Goal: Task Accomplishment & Management: Use online tool/utility

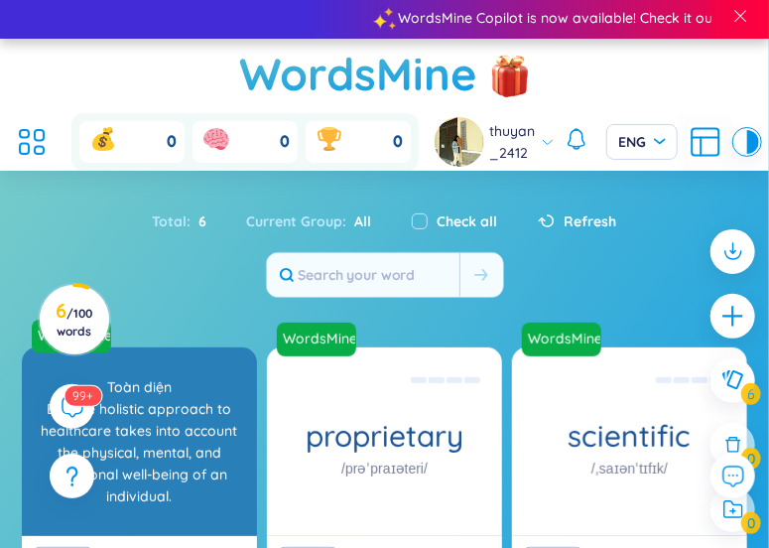
scroll to position [2, 0]
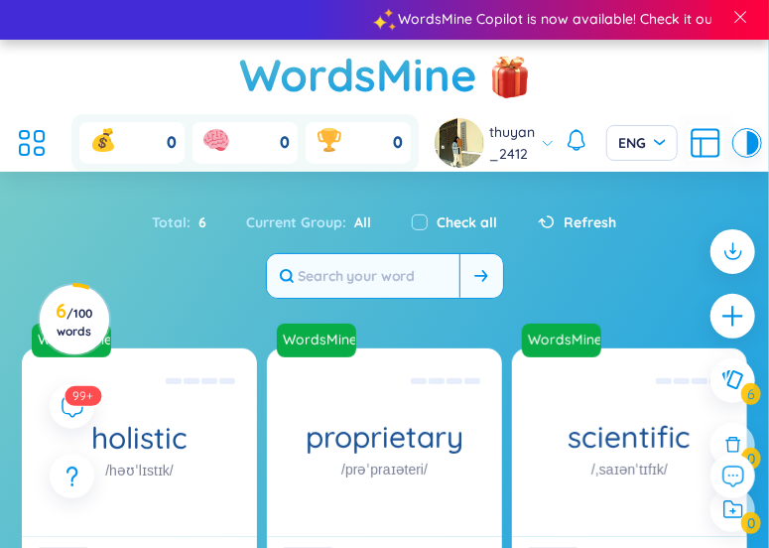
click at [486, 281] on button at bounding box center [482, 276] width 44 height 44
click at [176, 221] on div "Total : 6" at bounding box center [190, 223] width 74 height 42
click at [292, 216] on div "Current Group : All" at bounding box center [309, 223] width 165 height 42
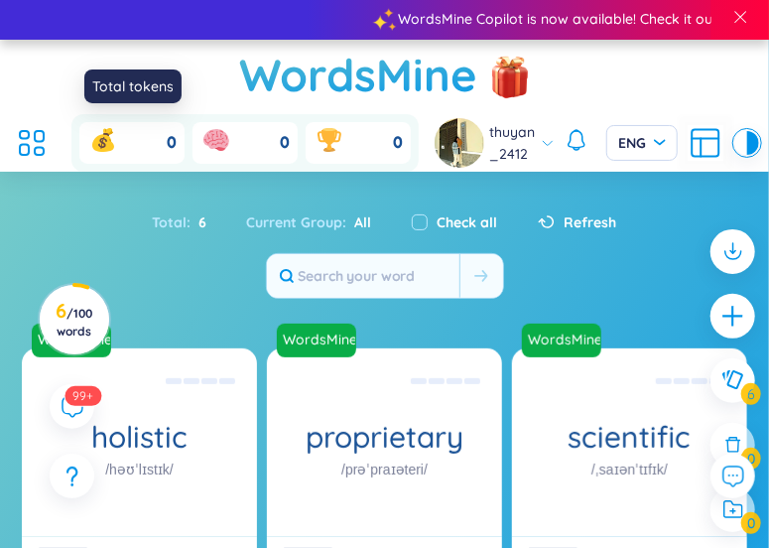
click at [126, 140] on div "0" at bounding box center [131, 143] width 105 height 42
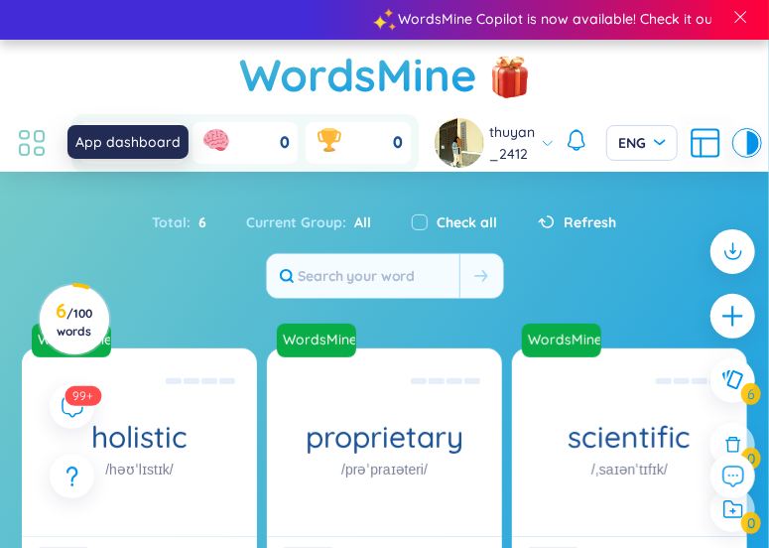
click at [37, 139] on icon at bounding box center [32, 143] width 36 height 36
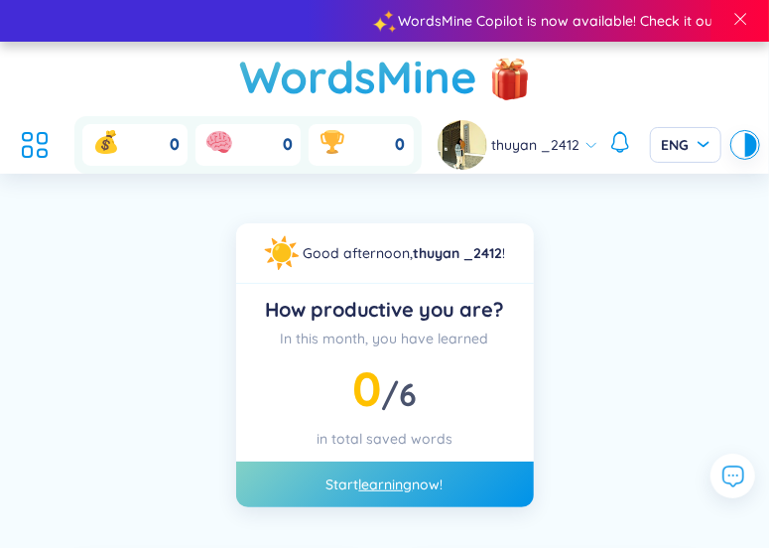
click at [65, 143] on ul at bounding box center [40, 145] width 54 height 44
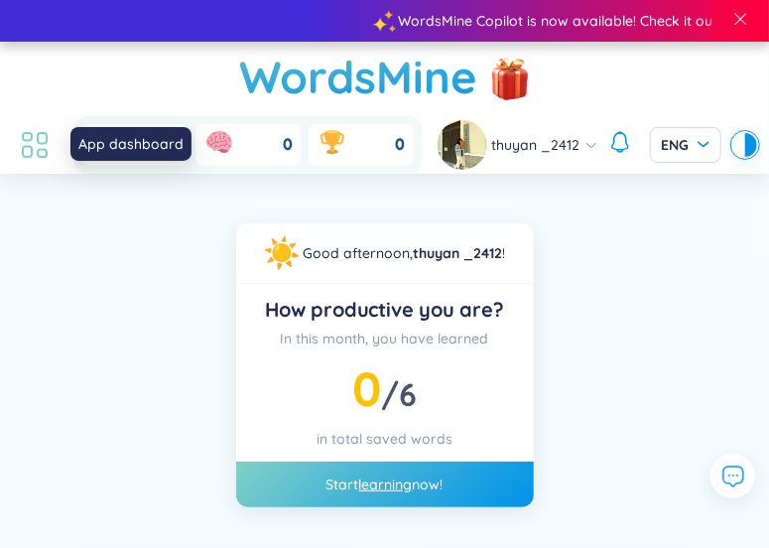
click at [40, 141] on icon at bounding box center [35, 145] width 36 height 36
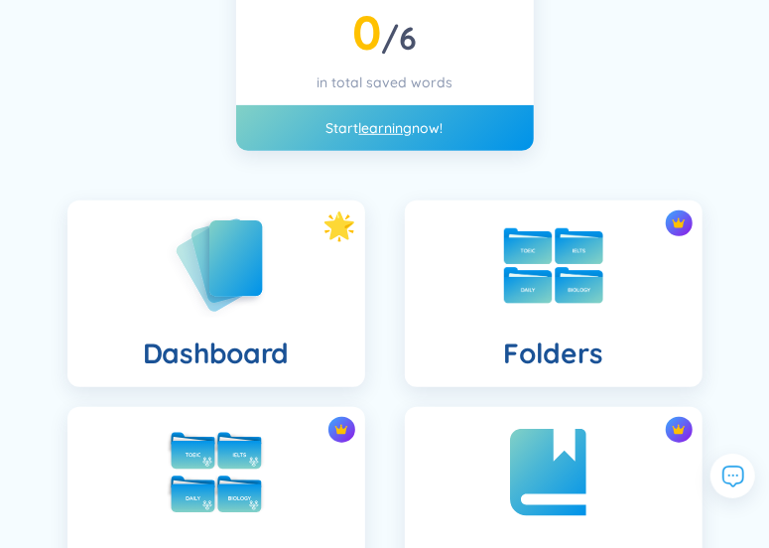
click at [302, 335] on div "Dashboard" at bounding box center [217, 294] width 298 height 187
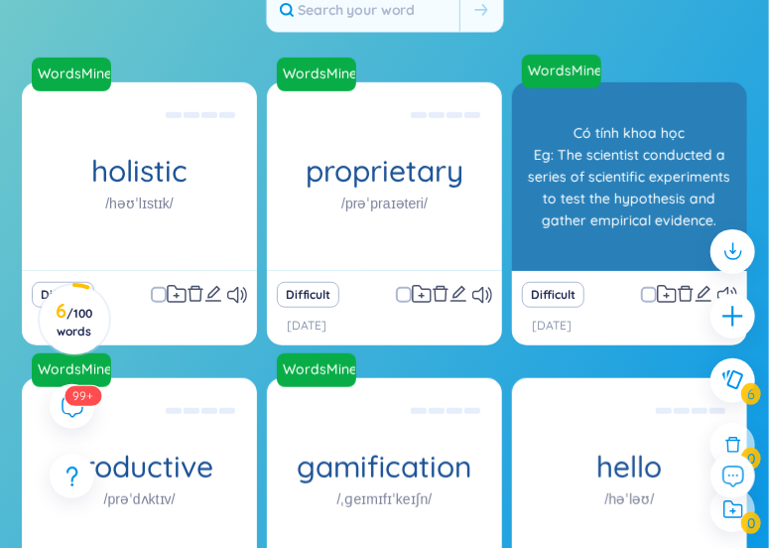
scroll to position [271, 0]
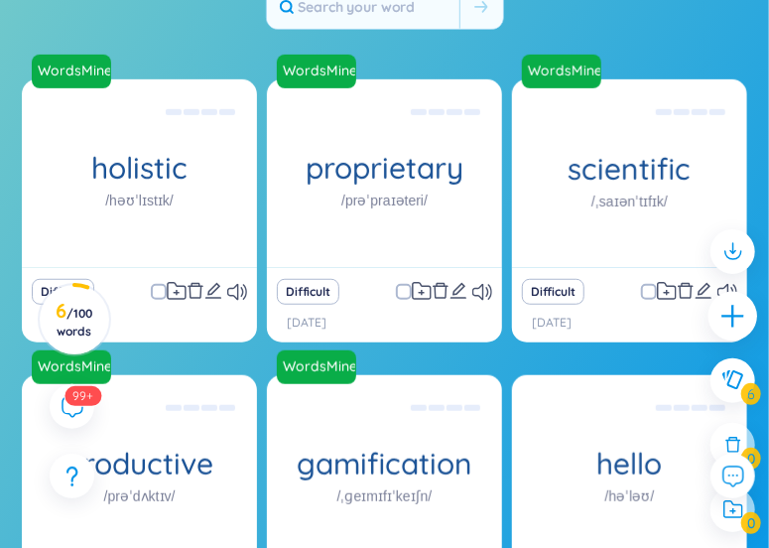
click at [737, 307] on icon "plus" at bounding box center [734, 317] width 28 height 28
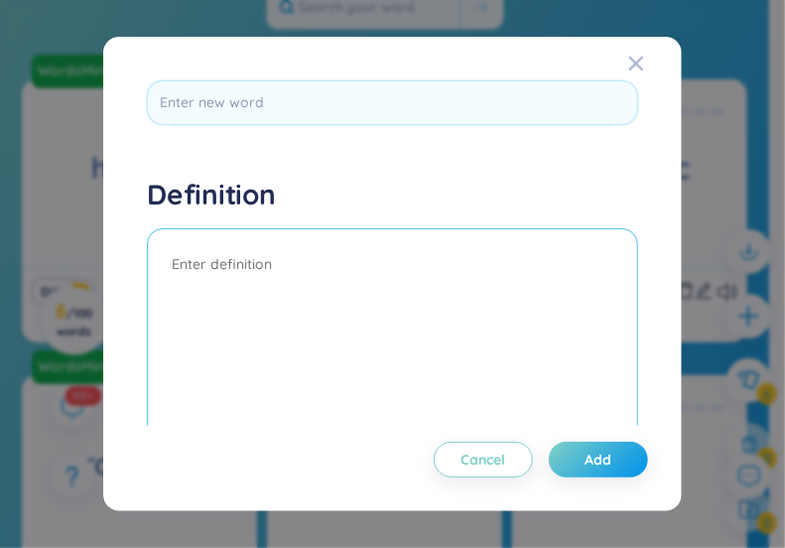
click at [544, 350] on textarea at bounding box center [392, 362] width 490 height 268
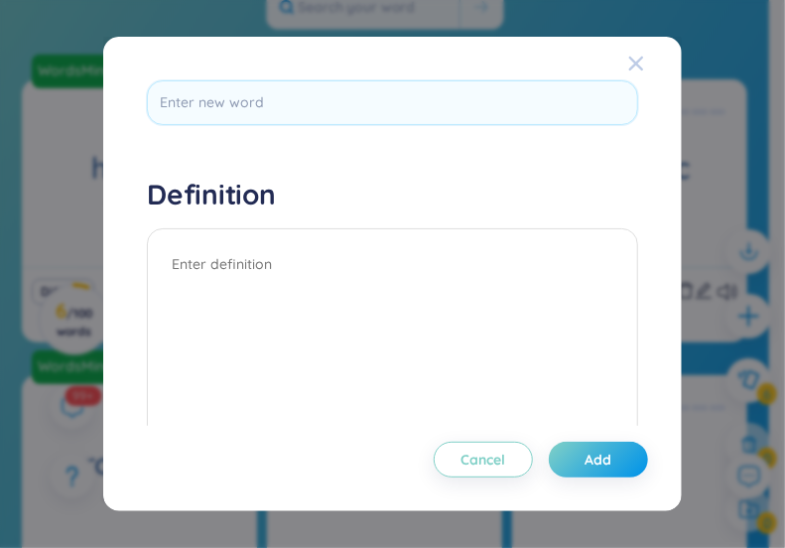
click at [628, 66] on icon "Close" at bounding box center [636, 64] width 16 height 16
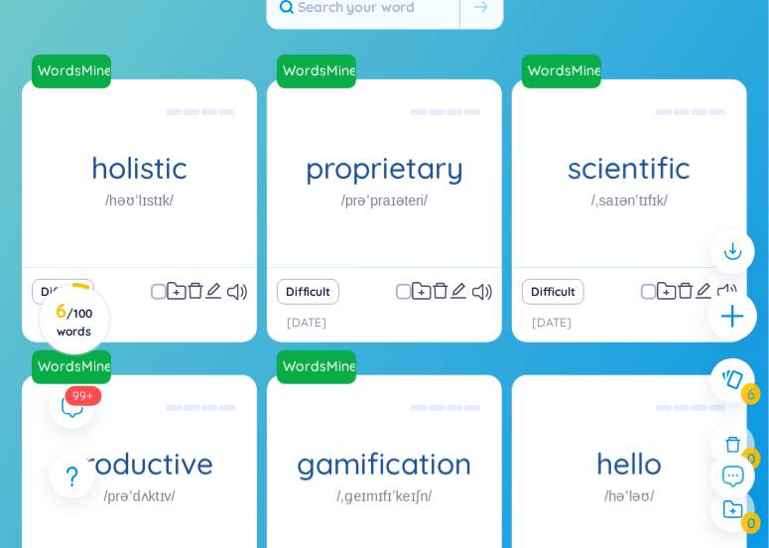
click at [719, 329] on div at bounding box center [734, 317] width 50 height 50
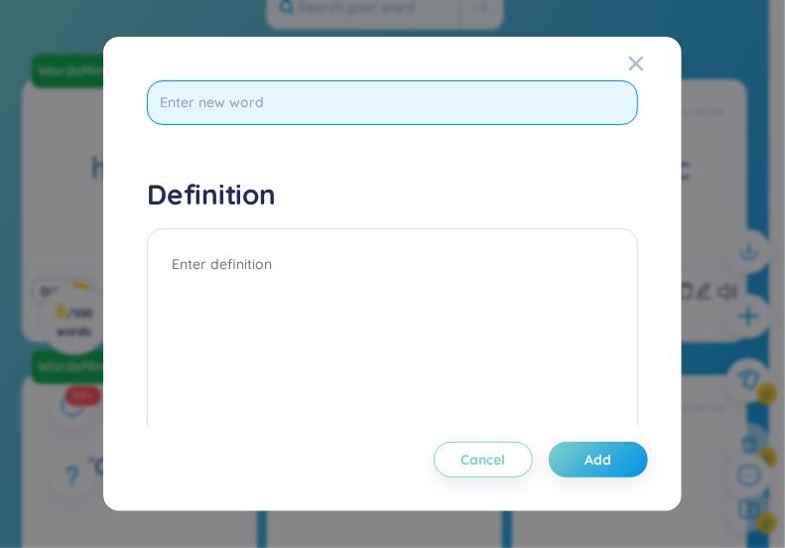
click at [443, 112] on input "text" at bounding box center [392, 102] width 490 height 45
type input "g"
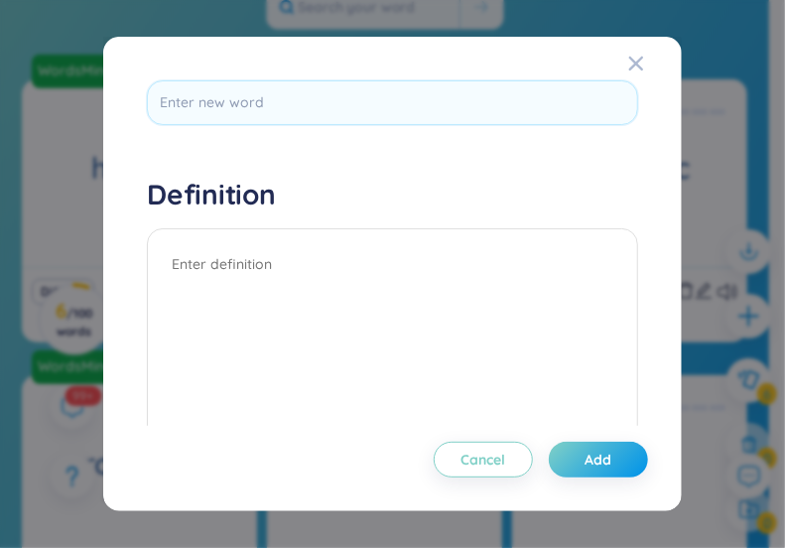
click at [749, 0] on div "Definition Cancel Add From dictionary Vietnamese English More examples Enter a …" at bounding box center [392, 274] width 785 height 548
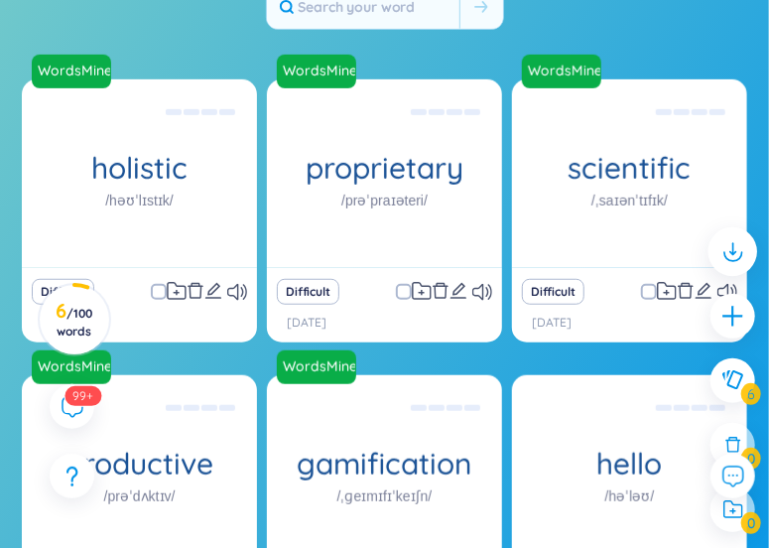
click at [733, 243] on icon at bounding box center [733, 251] width 26 height 26
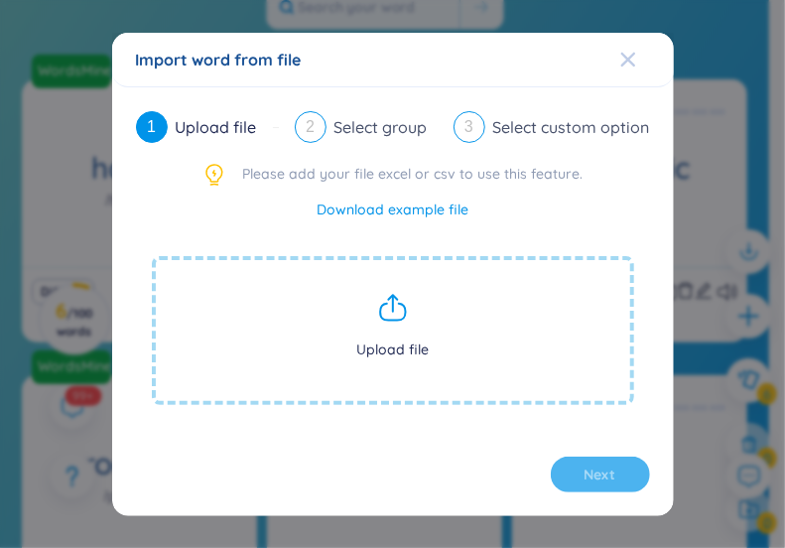
click at [624, 67] on div "Close" at bounding box center [629, 60] width 16 height 54
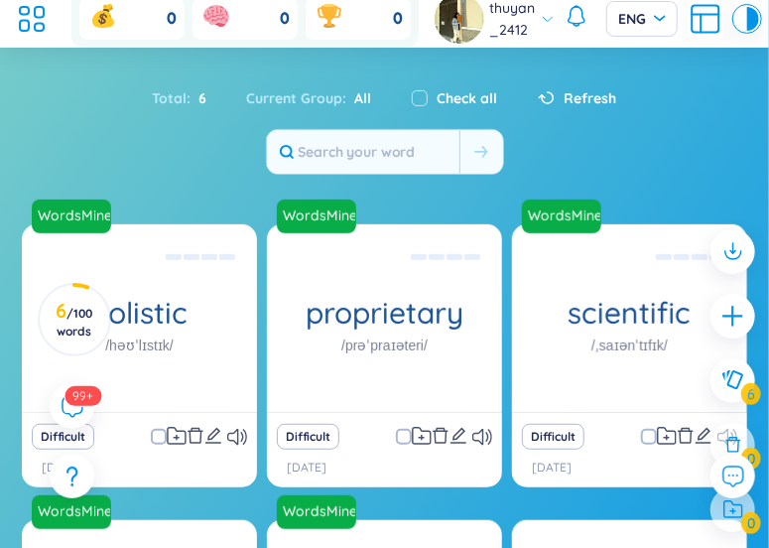
scroll to position [0, 0]
